Goal: Task Accomplishment & Management: Use online tool/utility

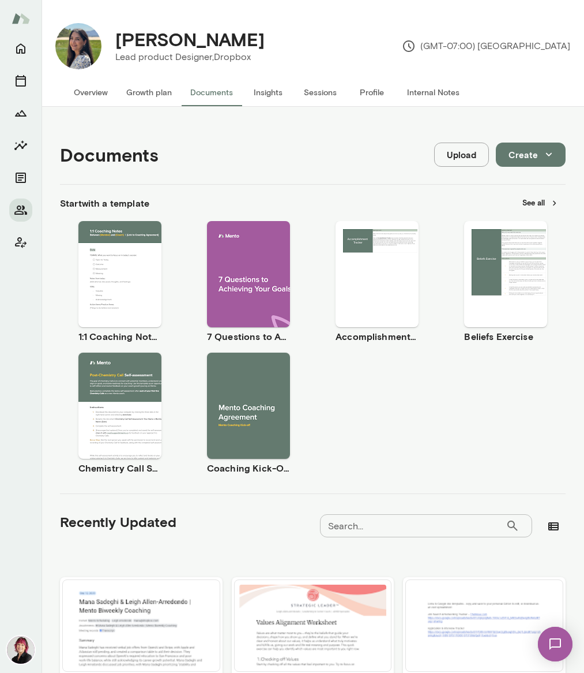
scroll to position [573, 0]
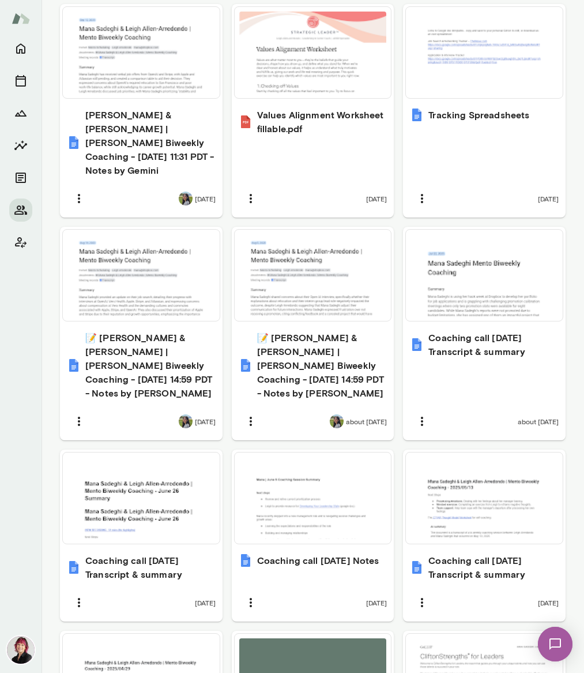
click at [21, 21] on img at bounding box center [21, 18] width 18 height 22
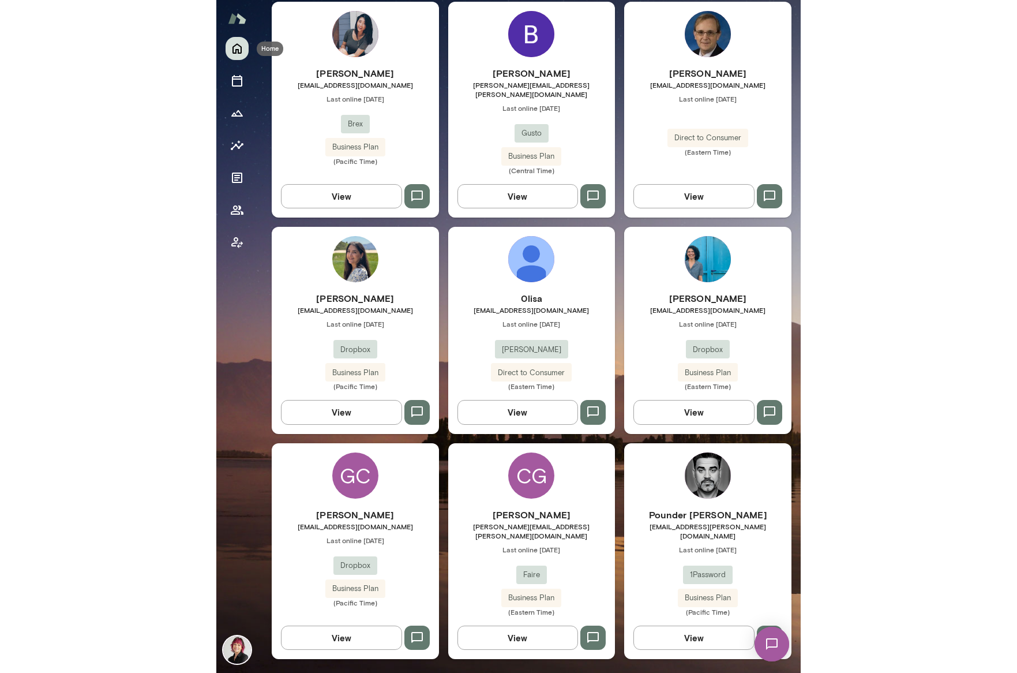
scroll to position [331, 0]
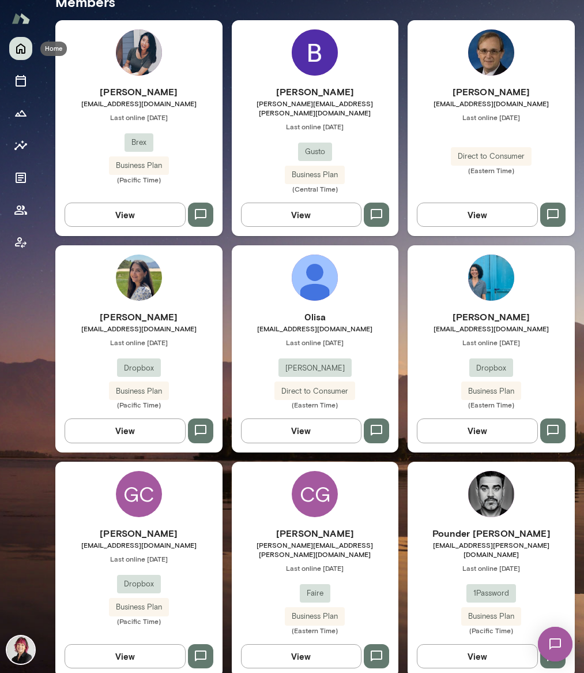
click at [24, 51] on icon "Home" at bounding box center [21, 49] width 14 height 14
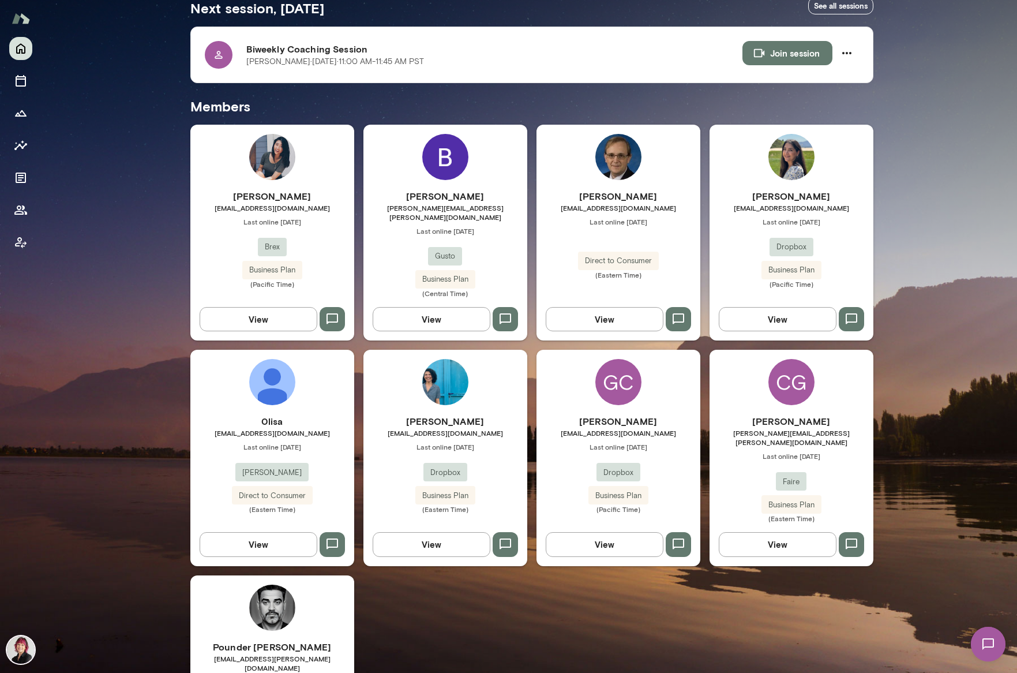
scroll to position [230, 0]
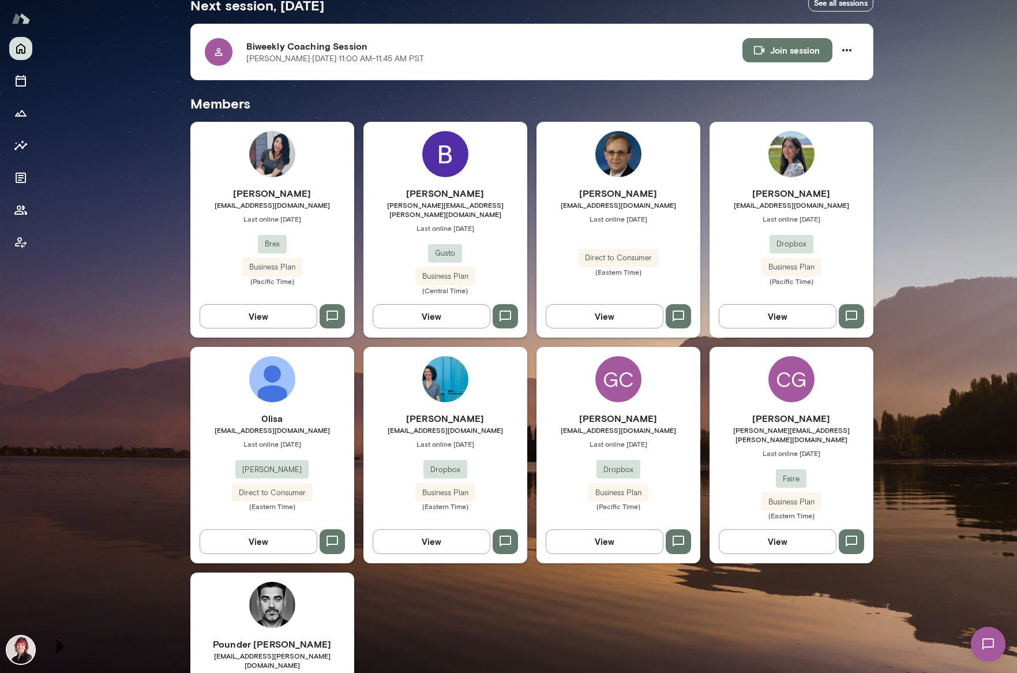
click at [584, 411] on h6 "[PERSON_NAME]" at bounding box center [792, 418] width 164 height 14
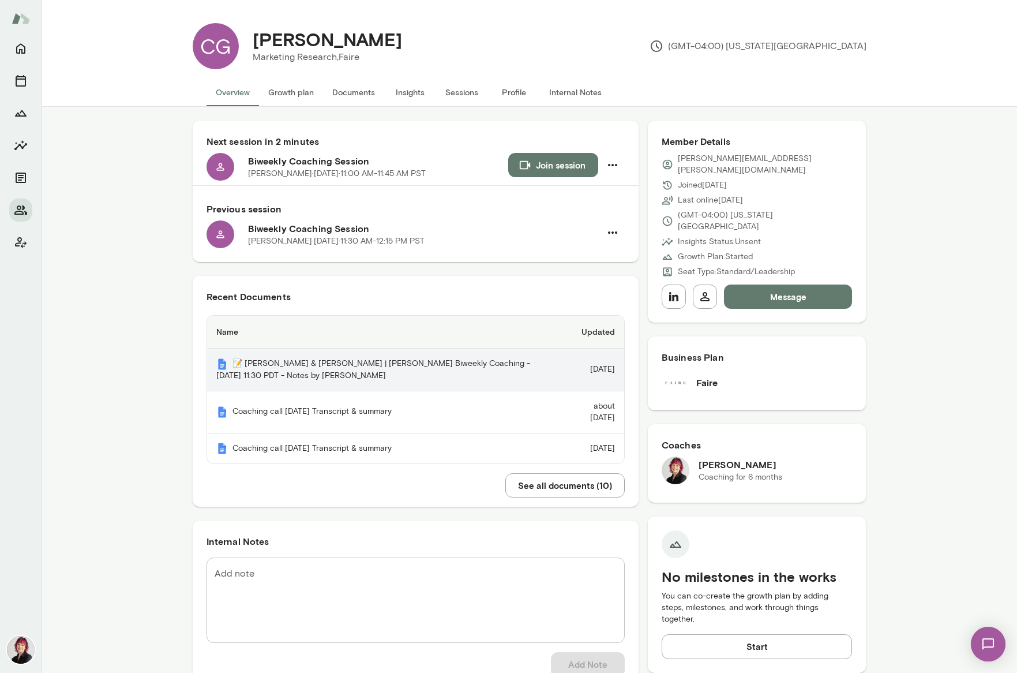
scroll to position [1, 0]
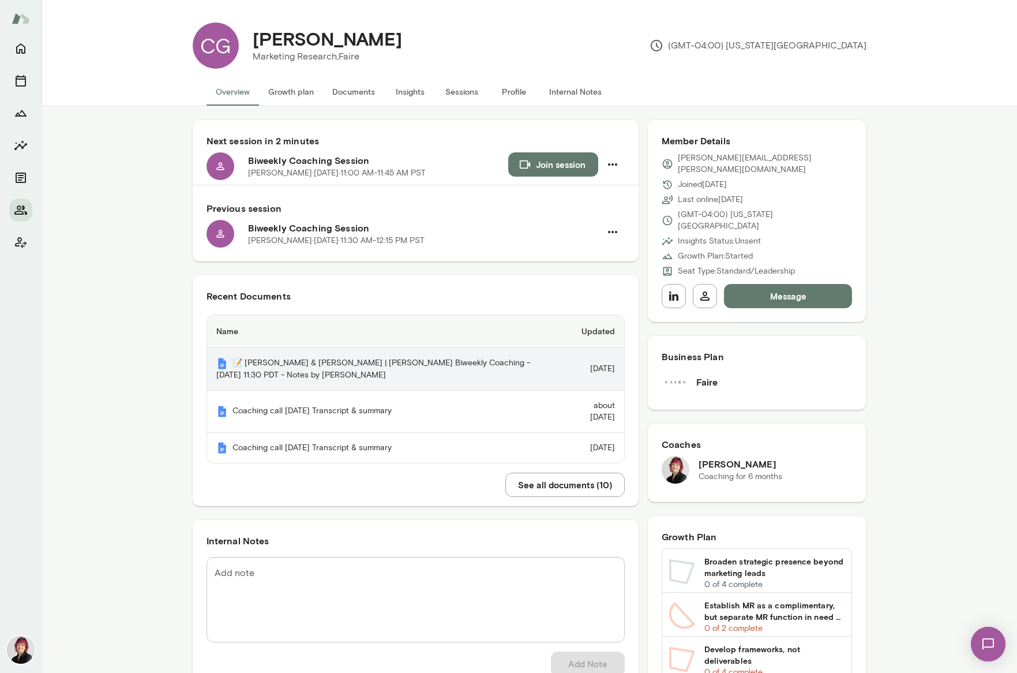
click at [387, 358] on th "📝 [PERSON_NAME] & [PERSON_NAME] | [PERSON_NAME] Biweekly Coaching - [DATE] 11:3…" at bounding box center [384, 369] width 355 height 43
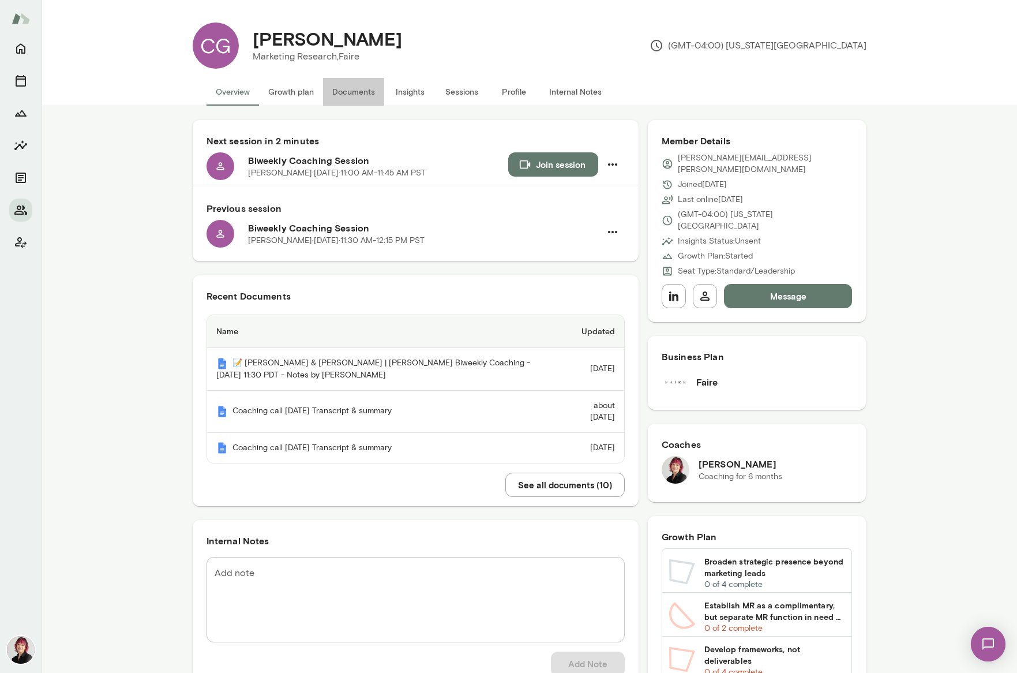
click at [363, 95] on button "Documents" at bounding box center [353, 92] width 61 height 28
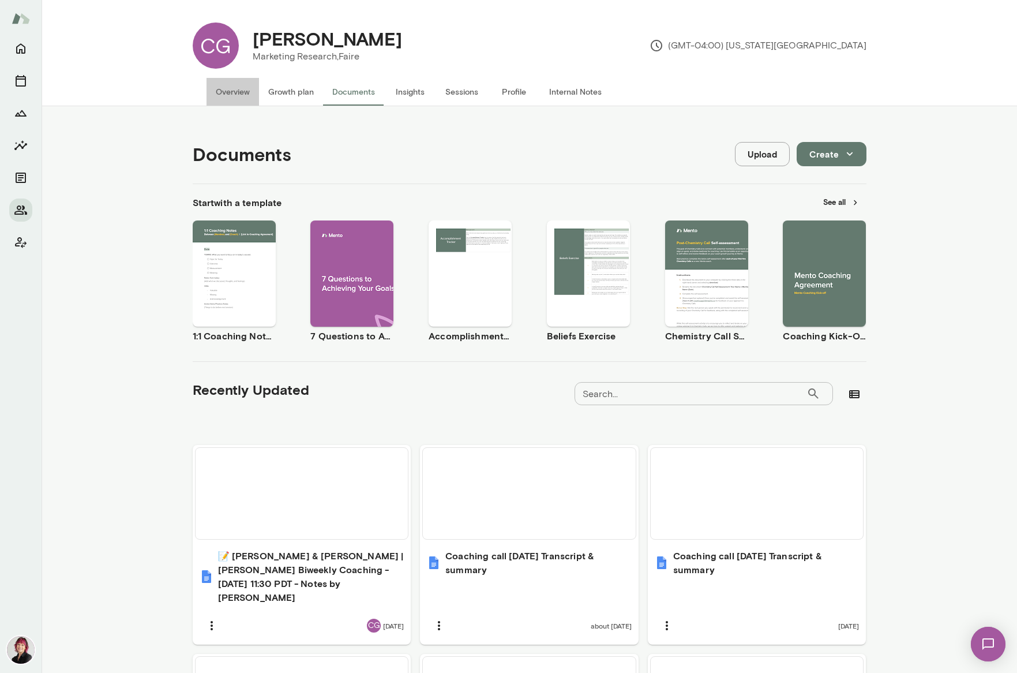
click at [226, 90] on button "Overview" at bounding box center [233, 92] width 52 height 28
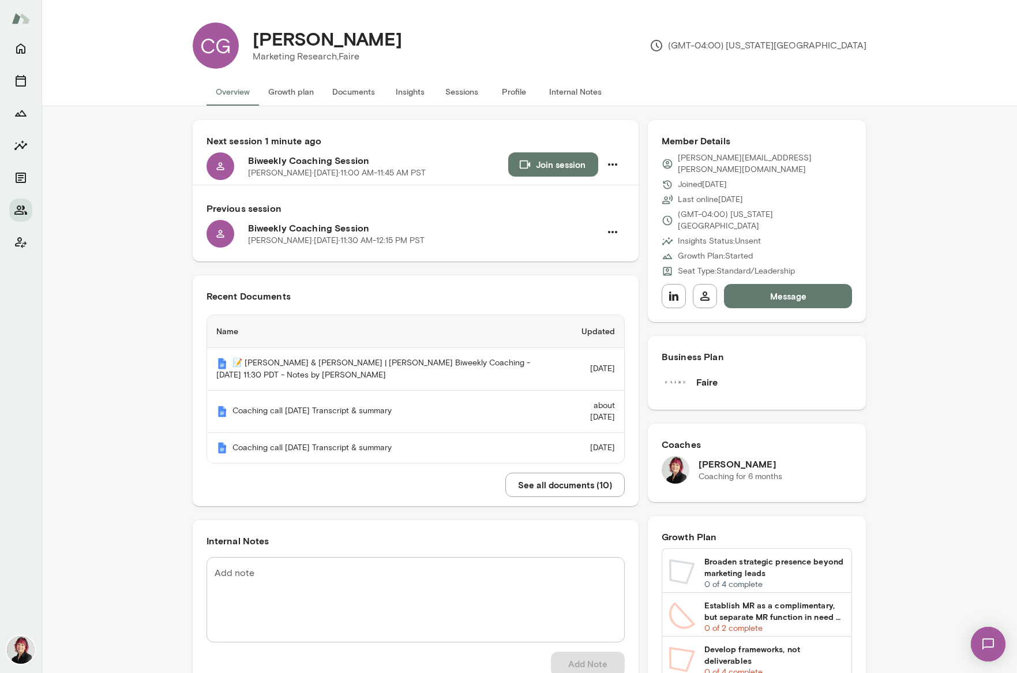
click at [546, 159] on button "Join session" at bounding box center [553, 164] width 90 height 24
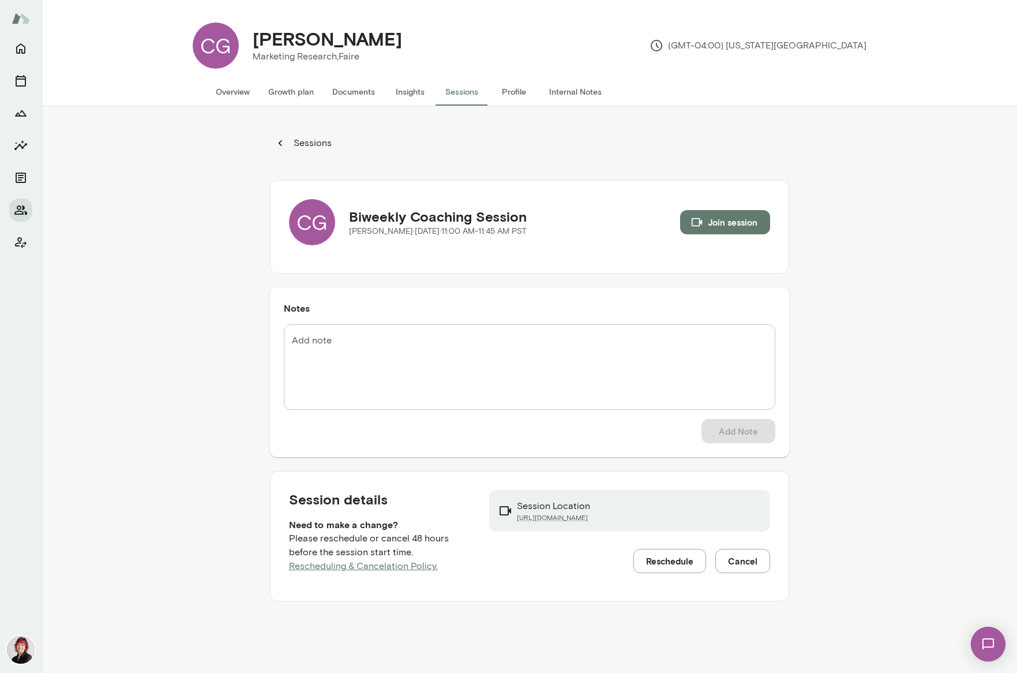
click at [232, 88] on button "Overview" at bounding box center [233, 92] width 52 height 28
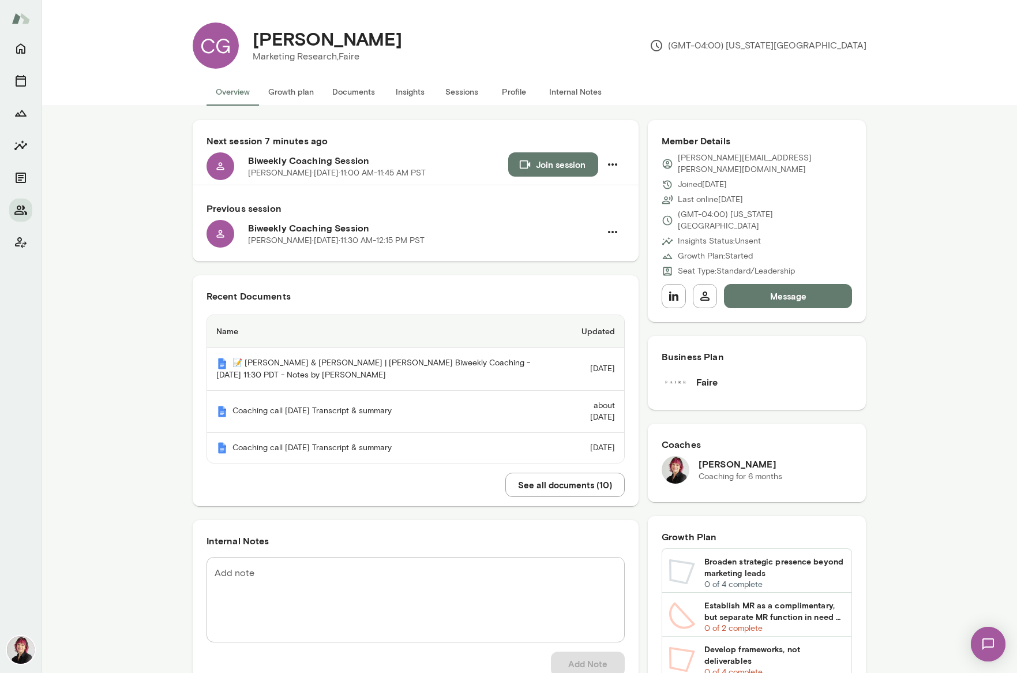
click at [356, 91] on button "Documents" at bounding box center [353, 92] width 61 height 28
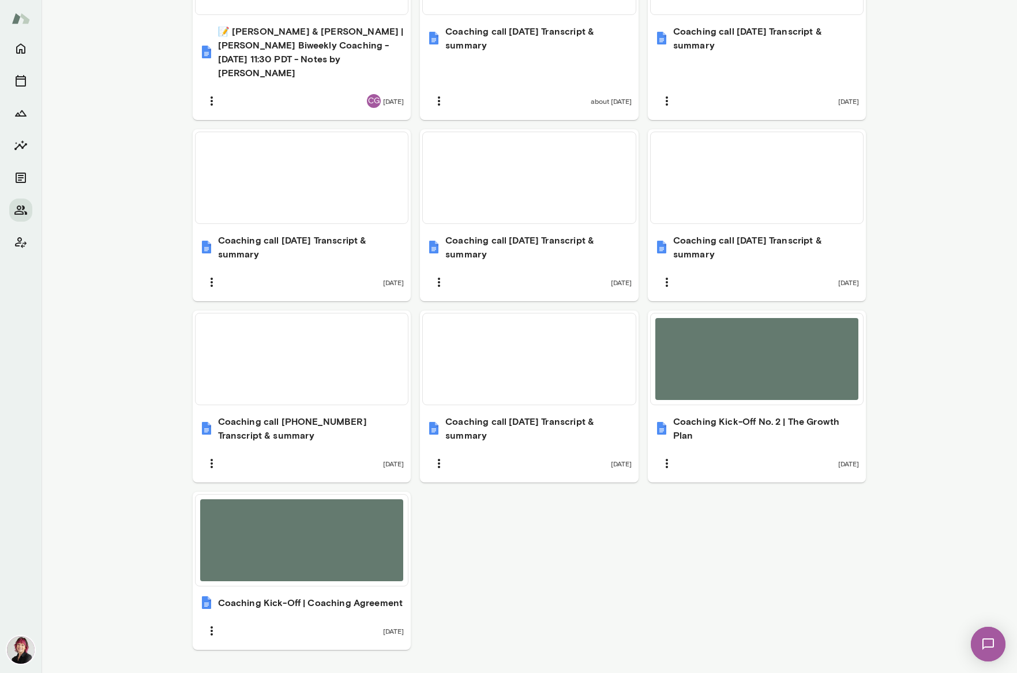
scroll to position [527, 0]
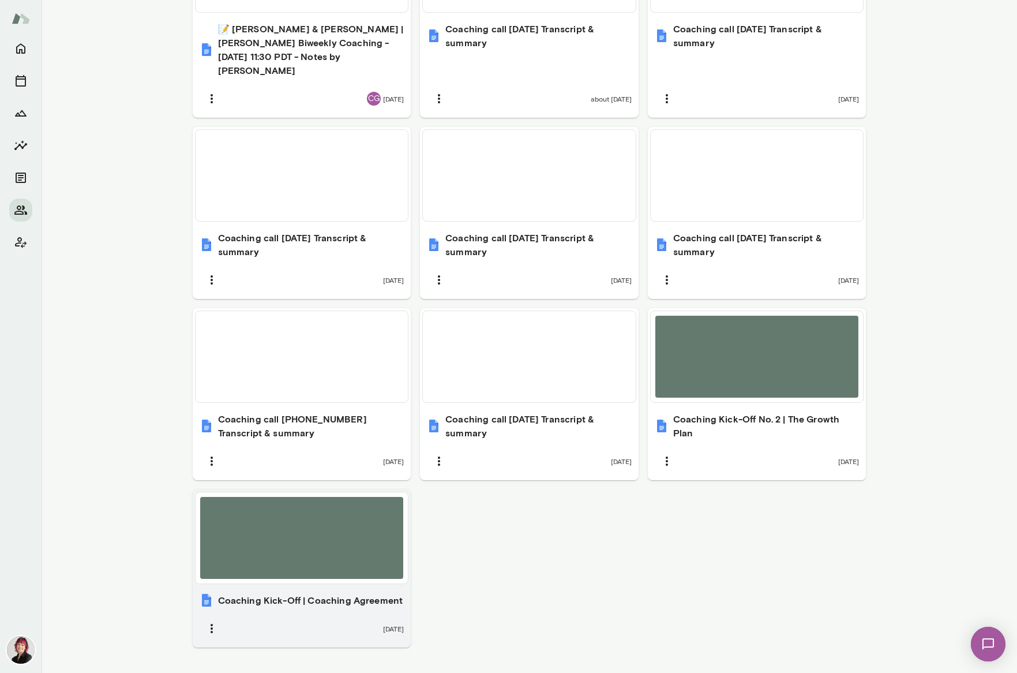
click at [329, 508] on div at bounding box center [302, 538] width 204 height 82
